Goal: Task Accomplishment & Management: Manage account settings

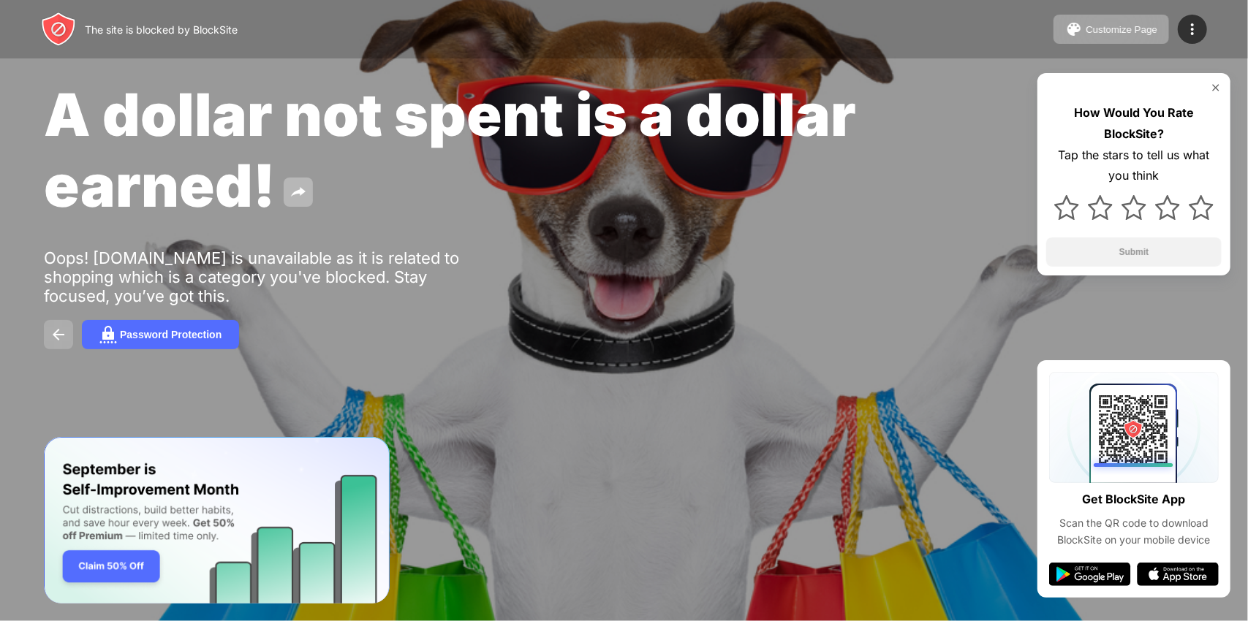
click at [54, 334] on img at bounding box center [59, 335] width 18 height 18
click at [57, 330] on img at bounding box center [59, 335] width 18 height 18
click at [1197, 27] on img at bounding box center [1192, 29] width 18 height 18
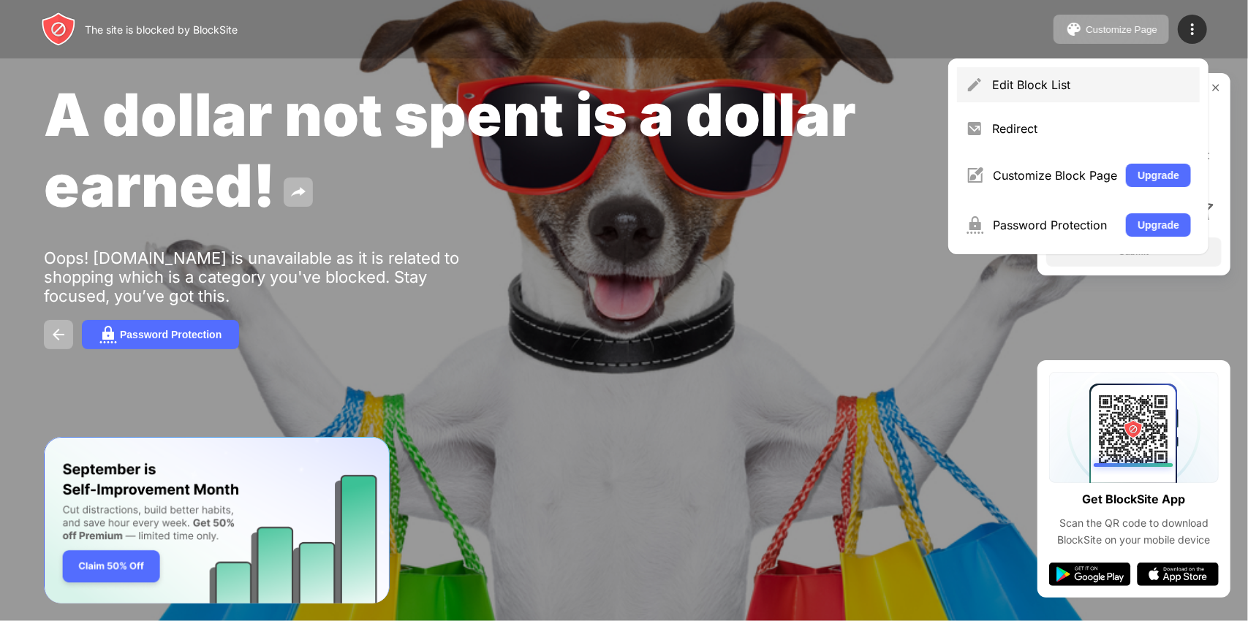
click at [1045, 78] on div "Edit Block List" at bounding box center [1091, 84] width 199 height 15
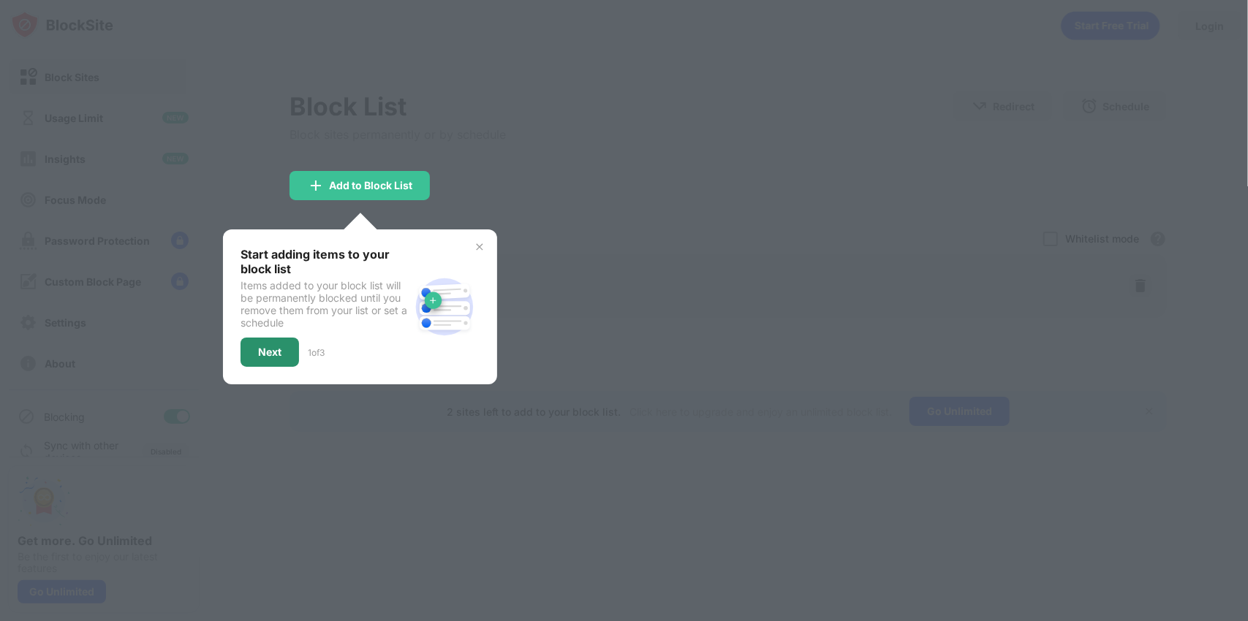
click at [276, 352] on div "Next" at bounding box center [269, 352] width 23 height 12
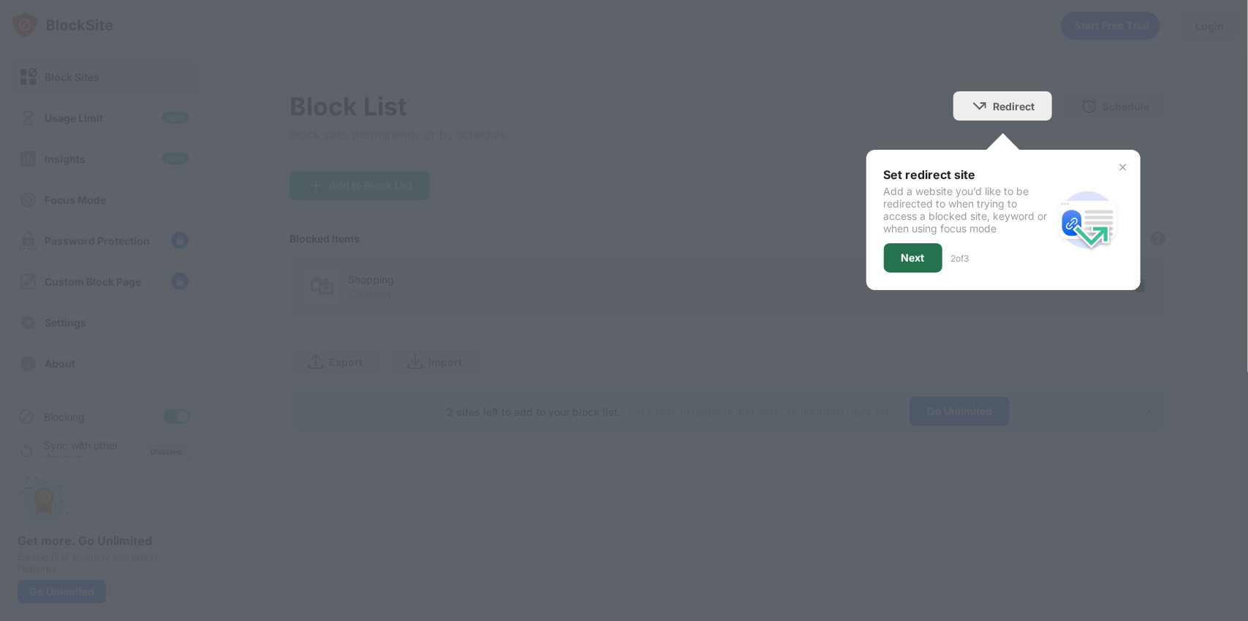
click at [900, 254] on div "Next" at bounding box center [913, 257] width 58 height 29
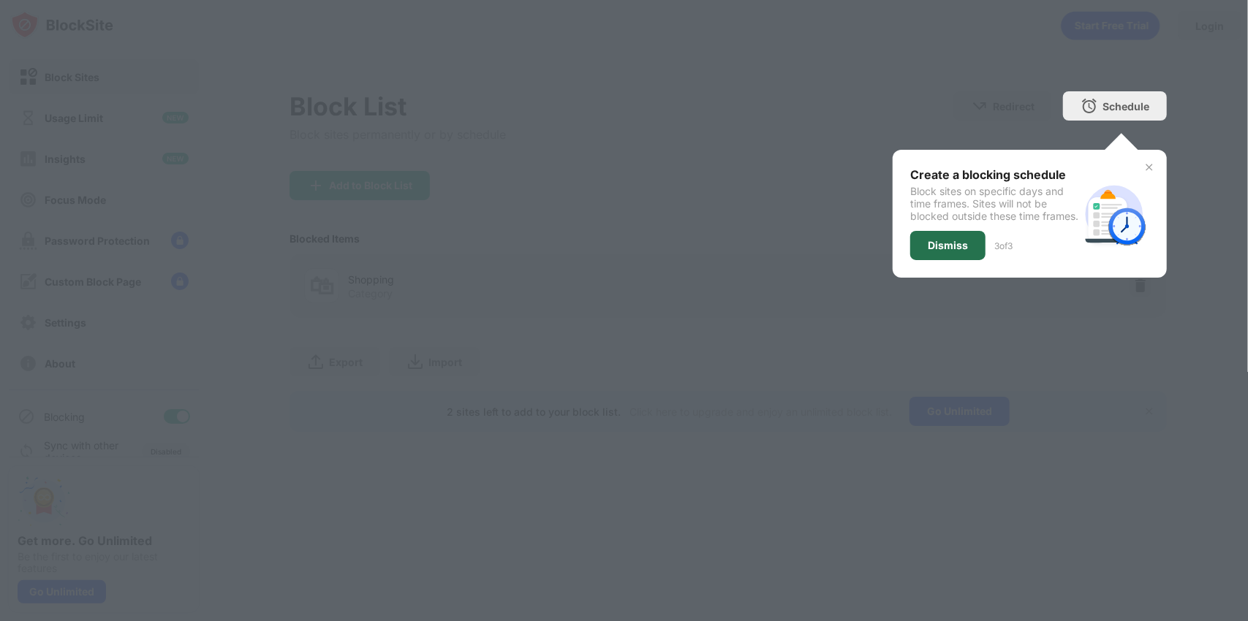
click at [936, 251] on div "Dismiss" at bounding box center [948, 246] width 40 height 12
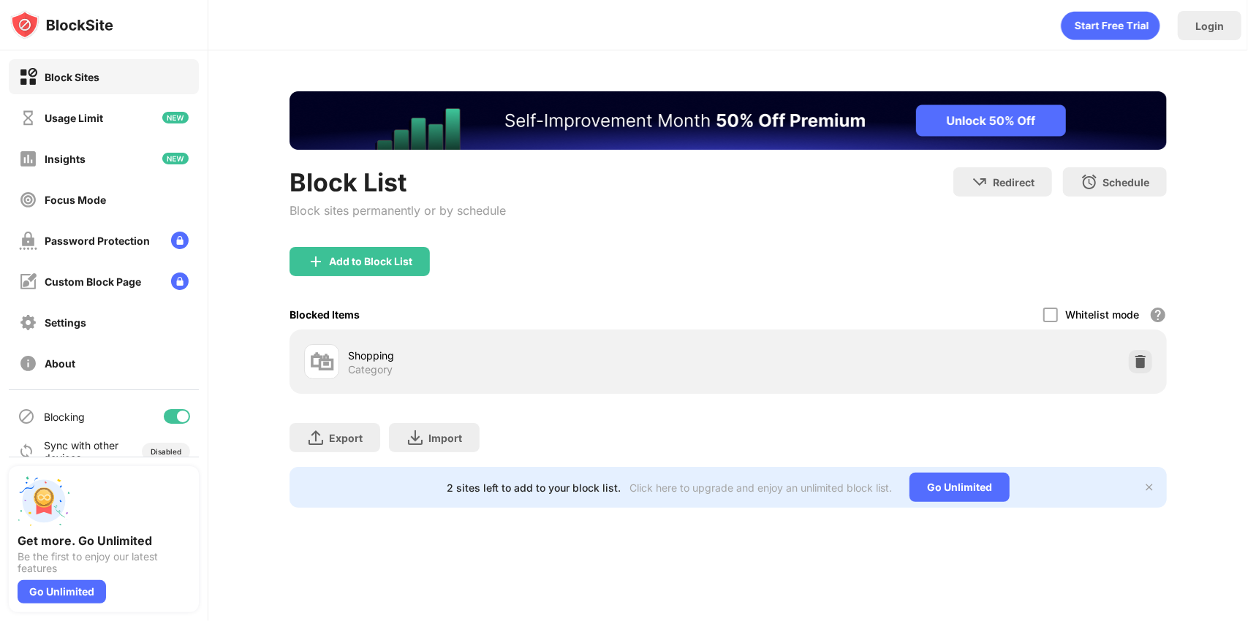
click at [328, 361] on div "🛍" at bounding box center [321, 362] width 25 height 30
click at [1147, 359] on img at bounding box center [1140, 362] width 15 height 15
